Goal: Navigation & Orientation: Find specific page/section

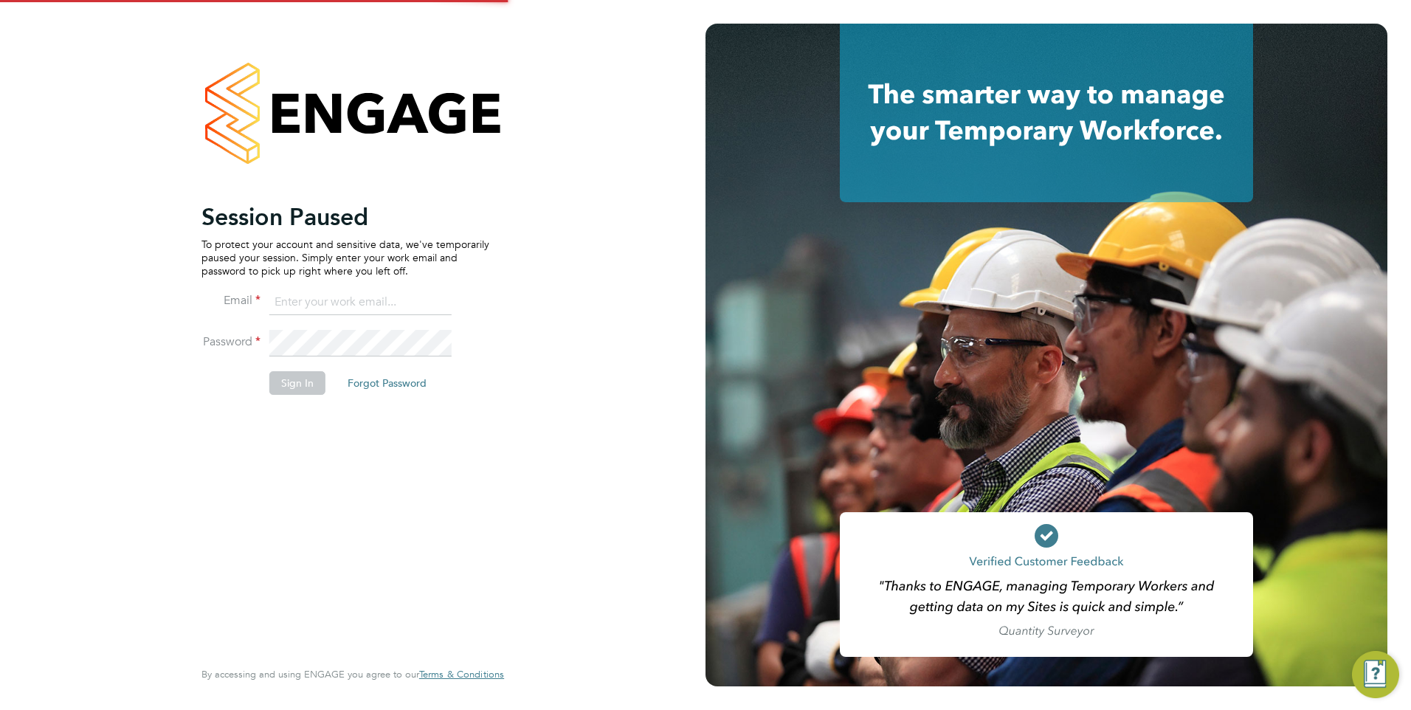
type input "eva@mmpconsultancy.co.uk"
click at [292, 395] on button "Sign In" at bounding box center [297, 383] width 56 height 24
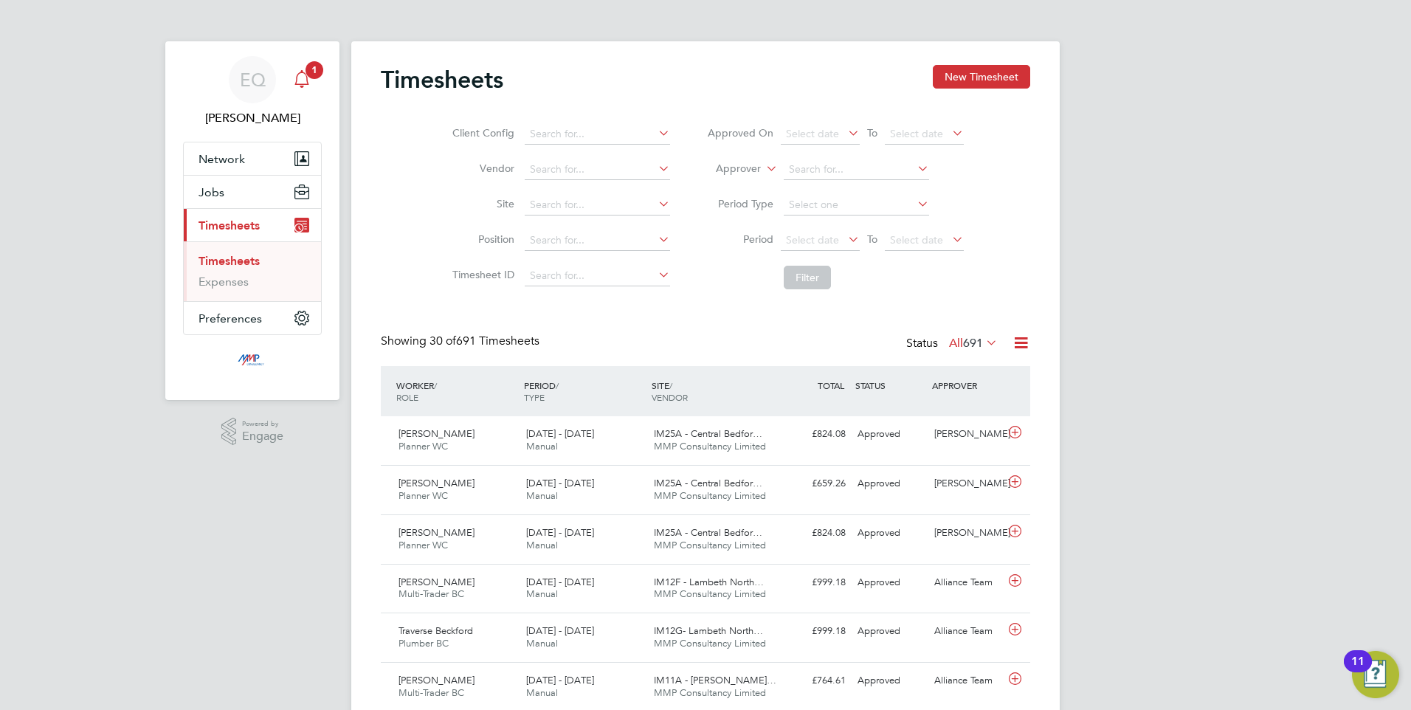
click at [307, 73] on span "1" at bounding box center [314, 70] width 18 height 18
